Goal: Transaction & Acquisition: Purchase product/service

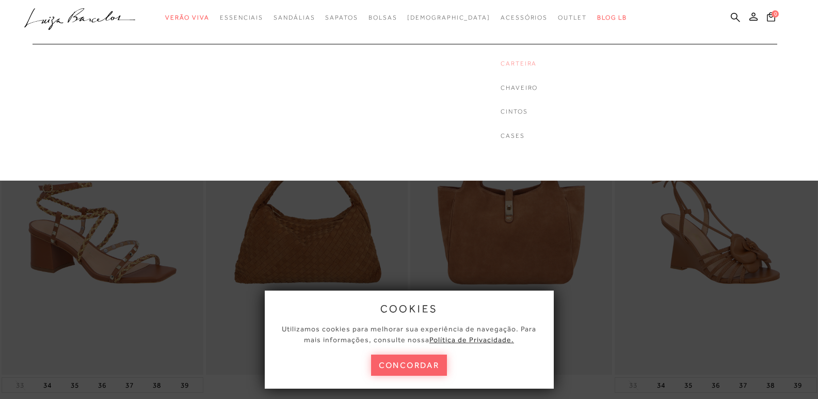
click at [501, 66] on link "Carteira" at bounding box center [519, 63] width 37 height 9
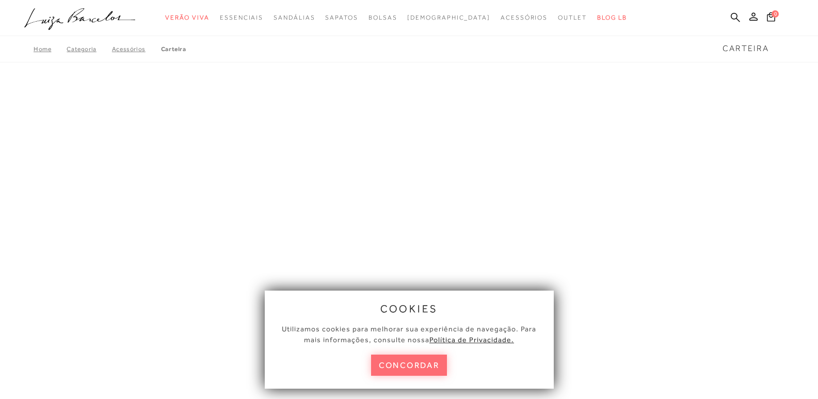
click at [419, 372] on button "concordar" at bounding box center [409, 365] width 76 height 21
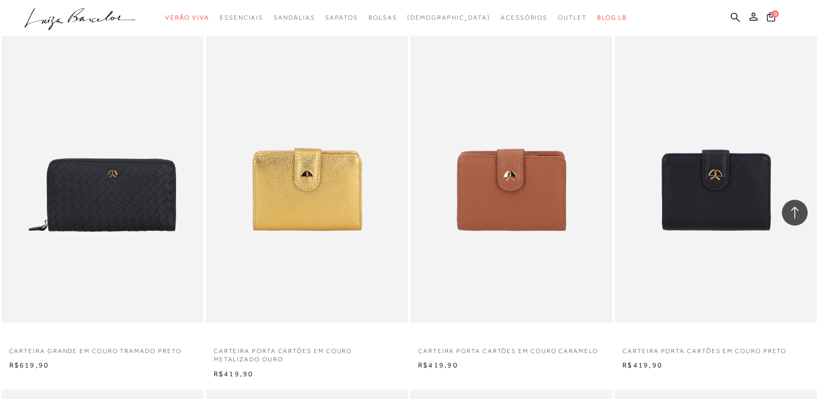
scroll to position [826, 0]
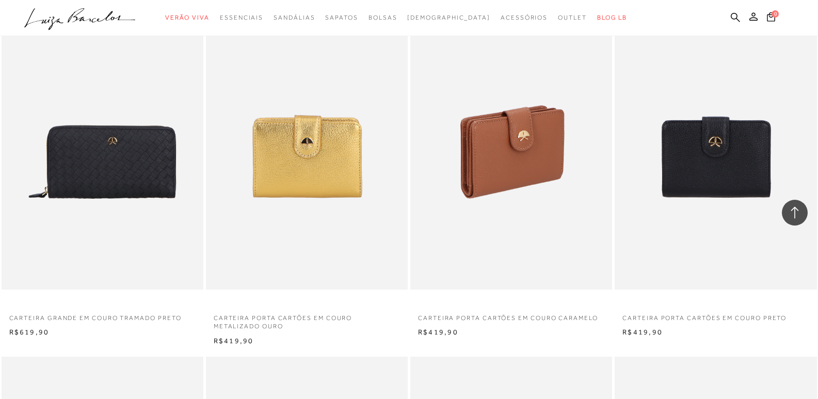
click at [495, 180] on img at bounding box center [512, 138] width 201 height 303
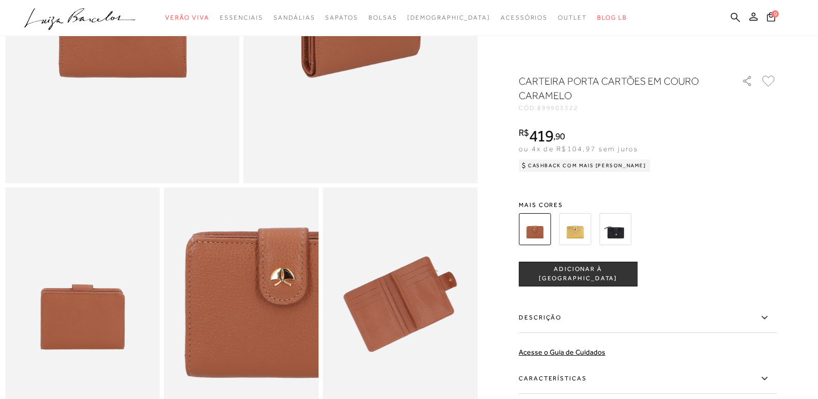
scroll to position [413, 0]
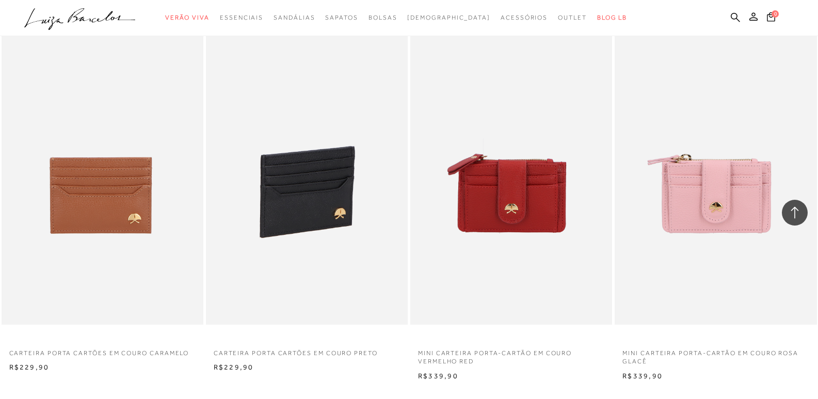
scroll to position [2066, 0]
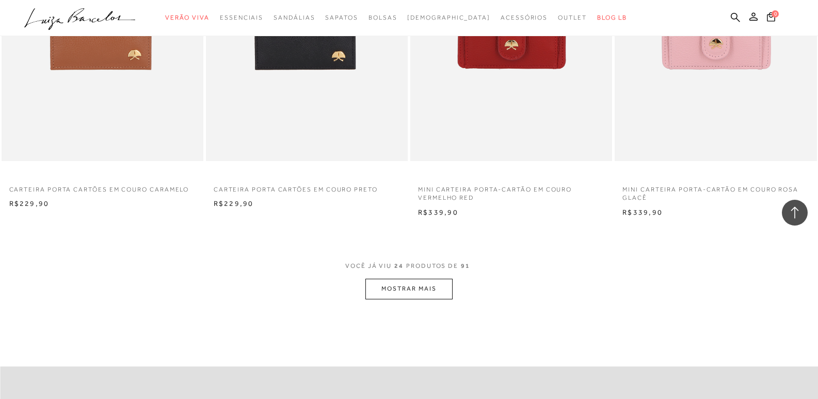
click at [409, 280] on button "MOSTRAR MAIS" at bounding box center [409, 289] width 87 height 20
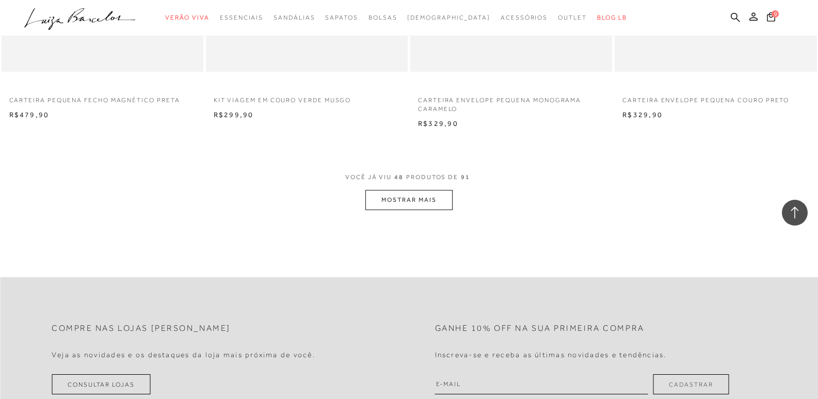
scroll to position [4389, 0]
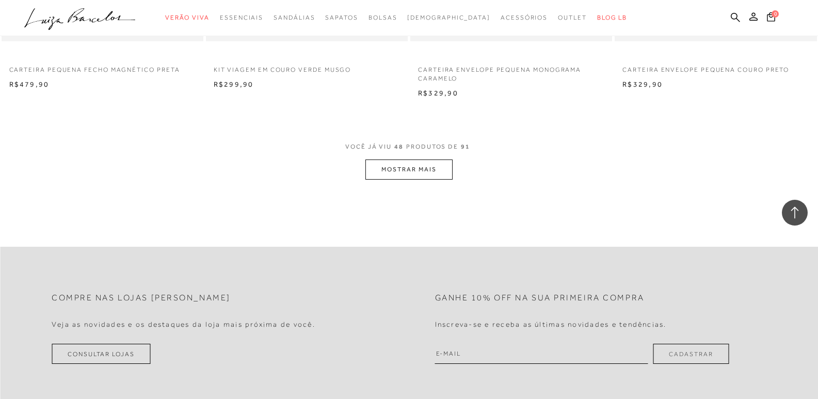
click at [381, 165] on button "MOSTRAR MAIS" at bounding box center [409, 170] width 87 height 20
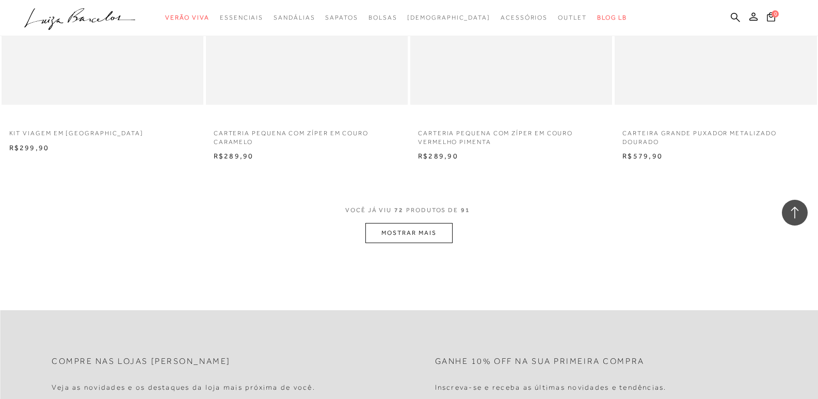
scroll to position [6558, 0]
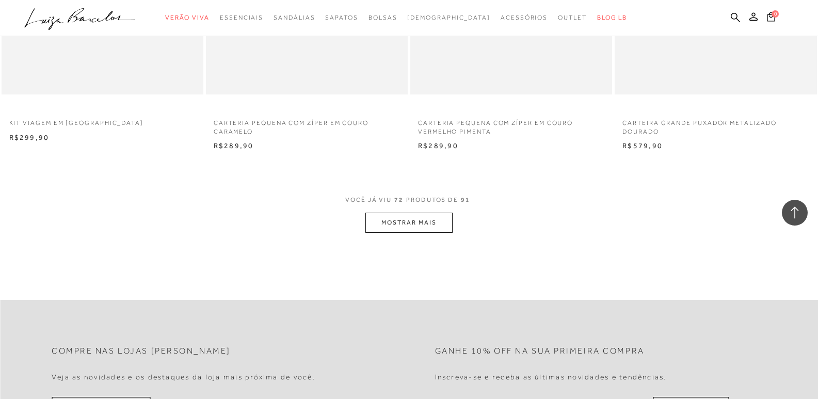
click at [414, 214] on button "MOSTRAR MAIS" at bounding box center [409, 223] width 87 height 20
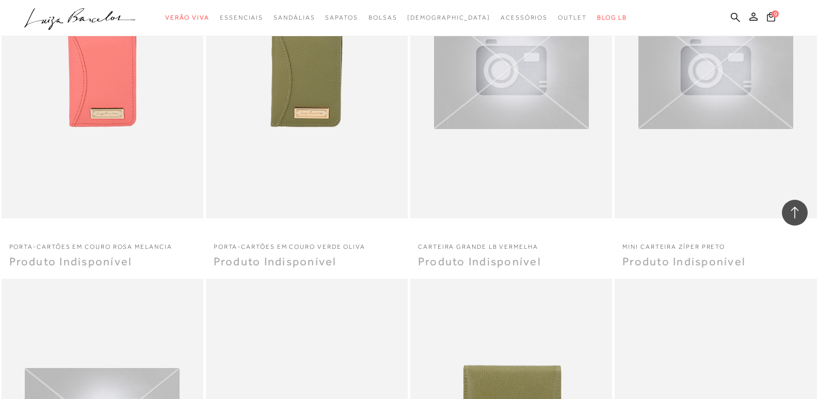
scroll to position [7797, 0]
